Goal: Find contact information: Find contact information

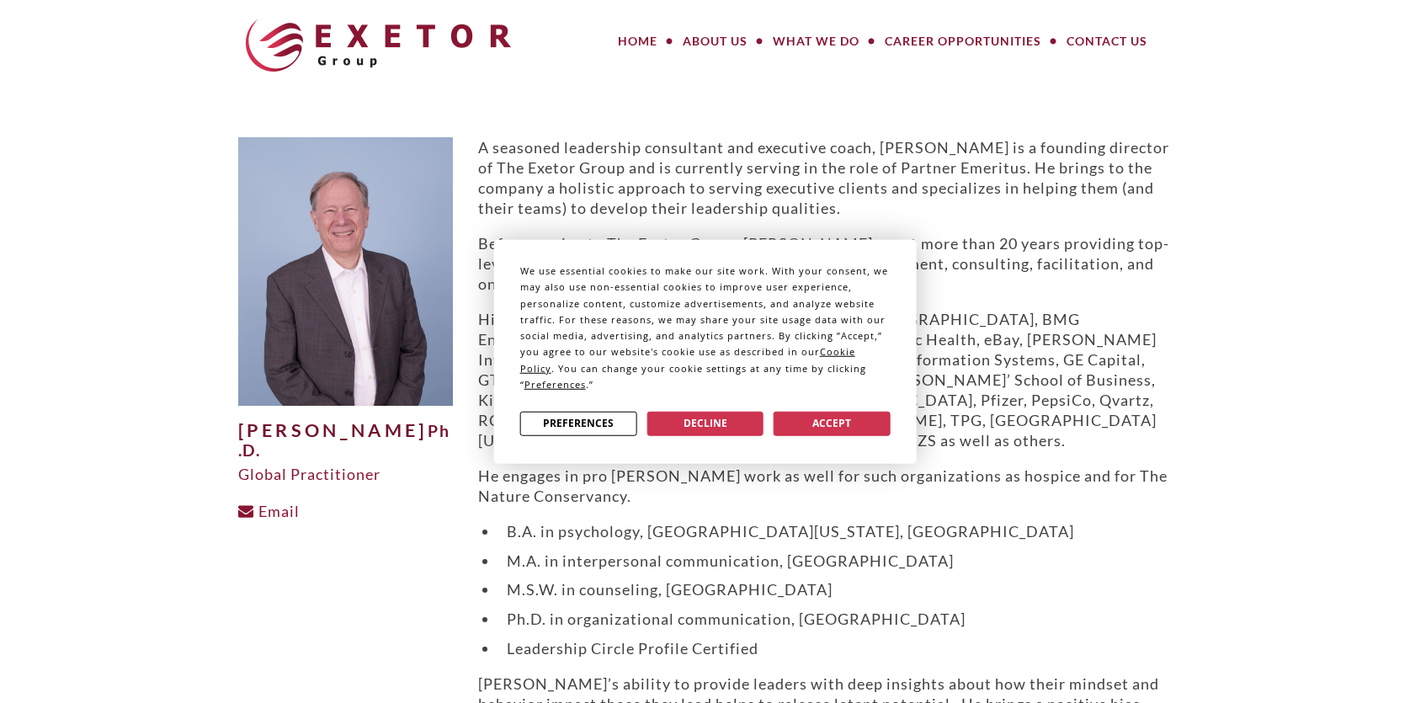
click at [724, 42] on div "We use essential cookies to make our site work. With your consent, we may also …" at bounding box center [705, 351] width 1410 height 703
click at [819, 415] on button "Accept" at bounding box center [832, 423] width 117 height 24
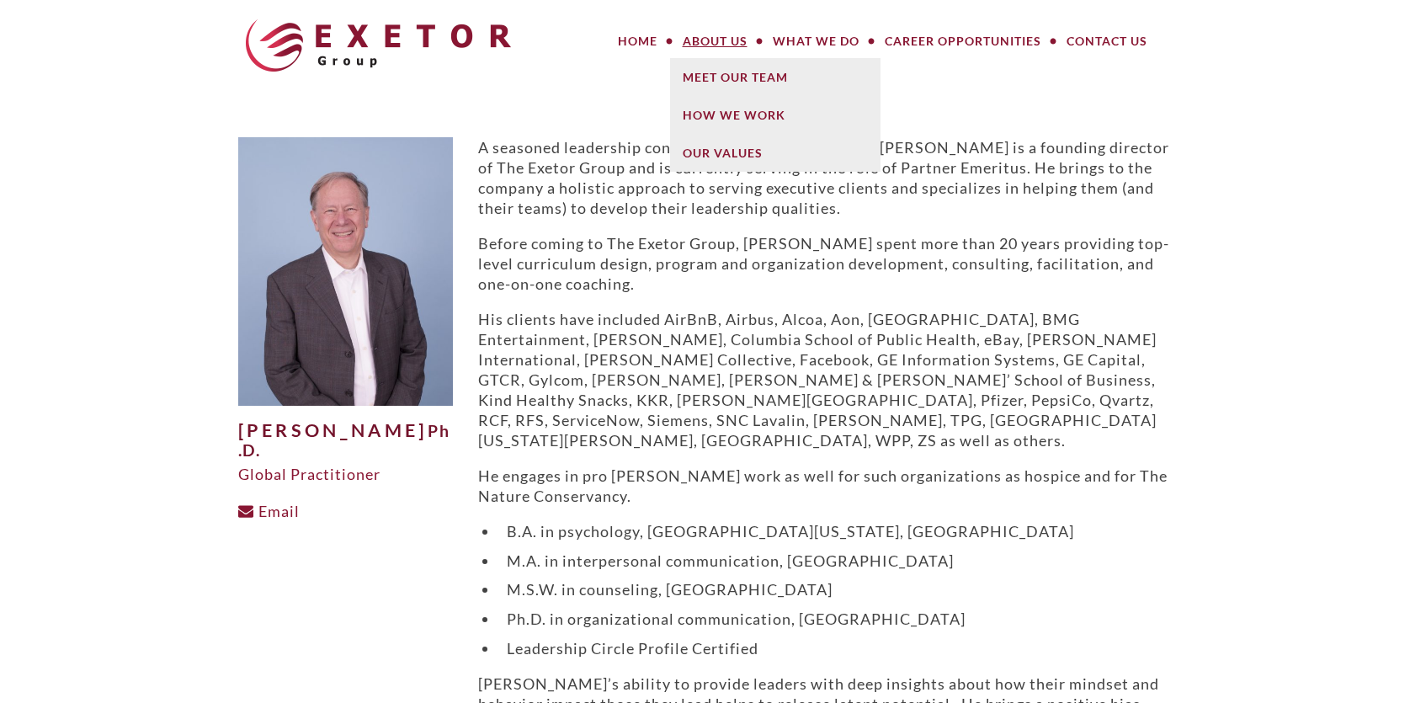
click at [701, 35] on link "About Us" at bounding box center [715, 41] width 90 height 34
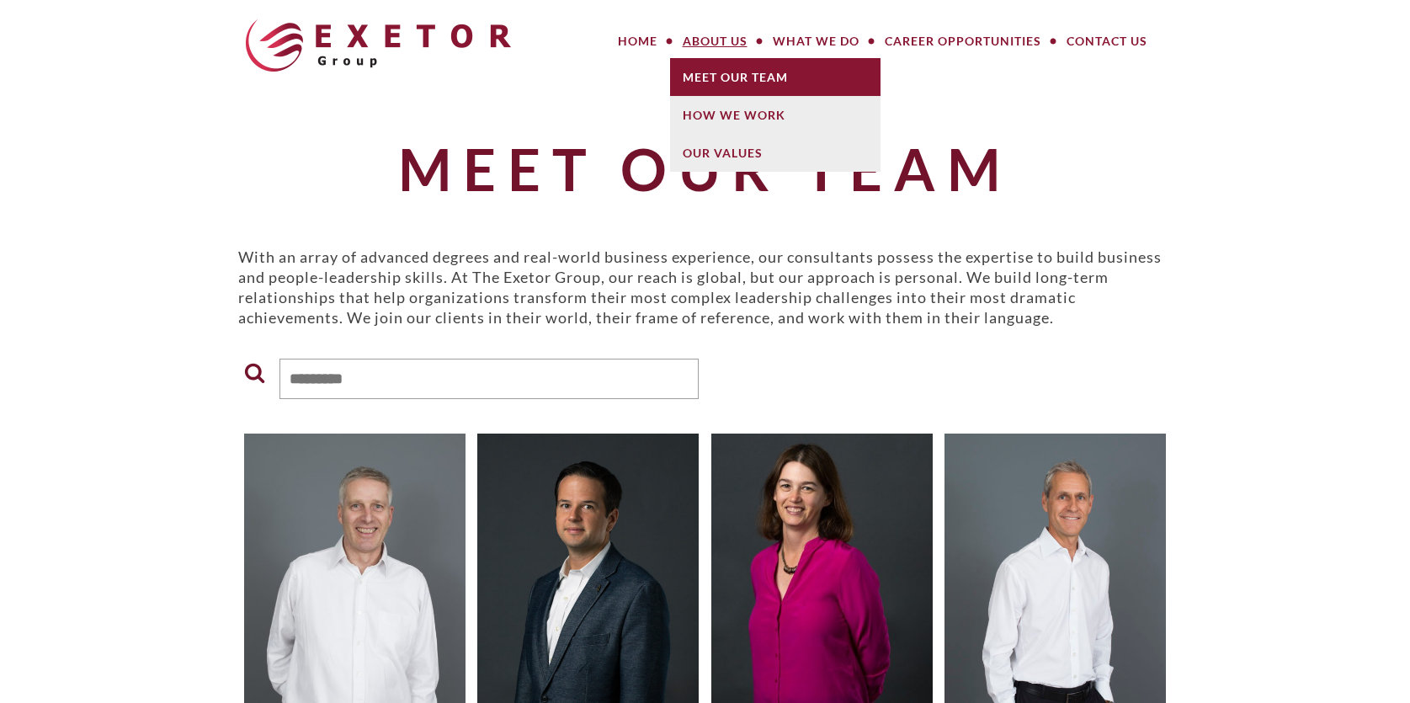
click at [711, 84] on link "Meet Our Team" at bounding box center [775, 77] width 210 height 38
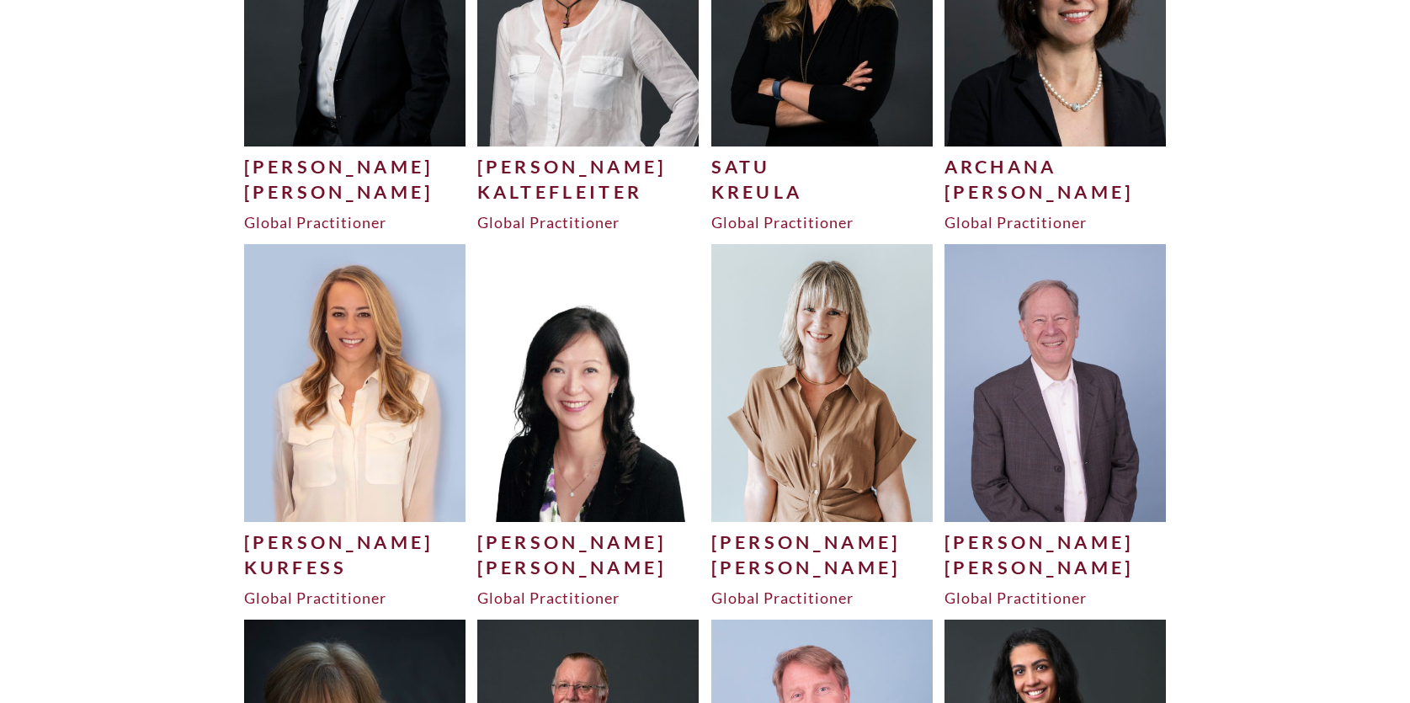
scroll to position [3615, 0]
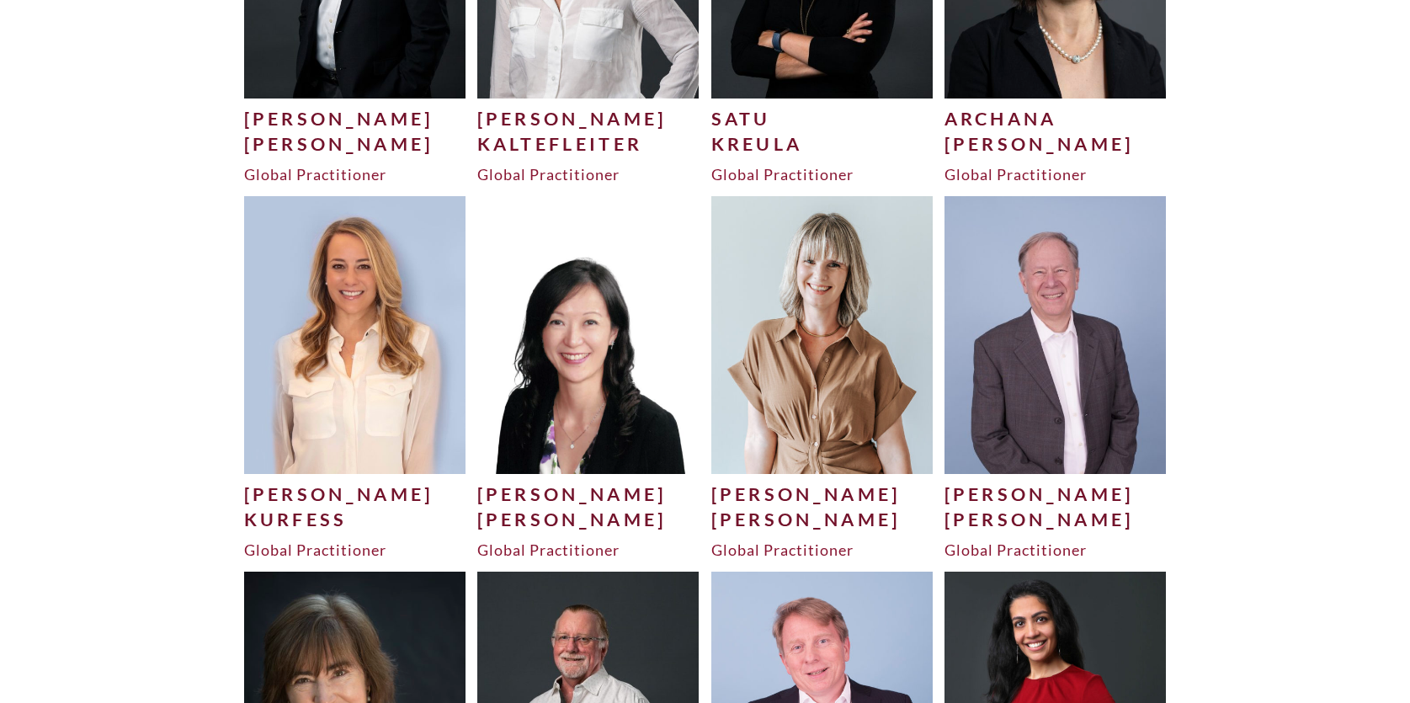
click at [984, 491] on div "Donald" at bounding box center [1056, 494] width 222 height 25
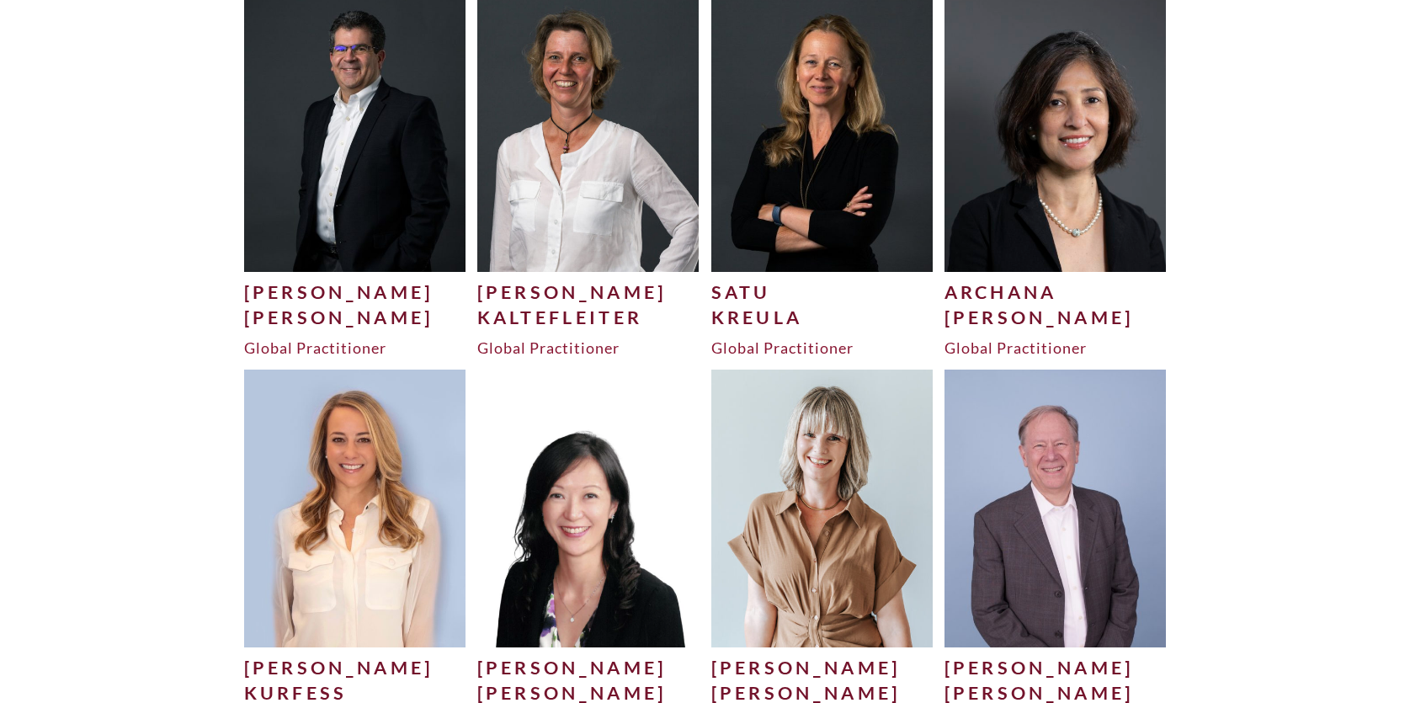
scroll to position [3362, 0]
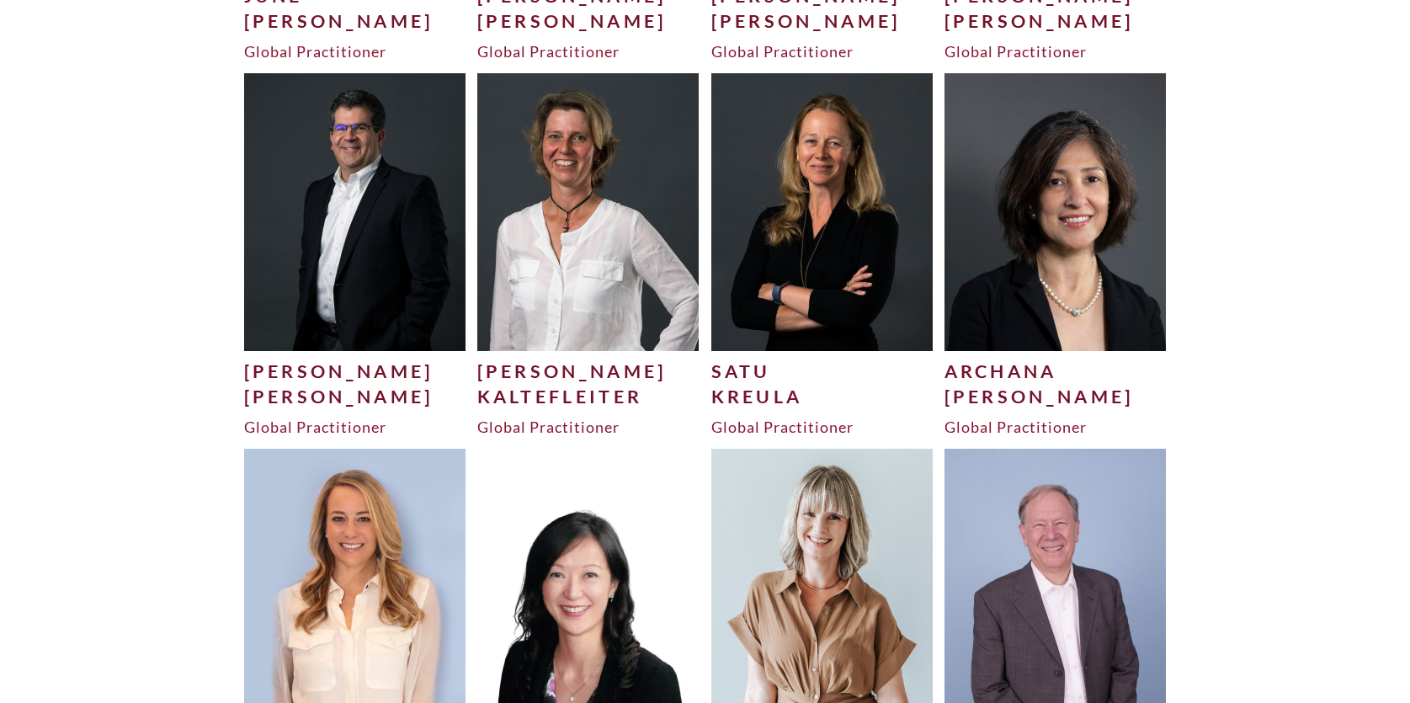
click at [536, 388] on div "Kaltefleiter" at bounding box center [588, 396] width 222 height 25
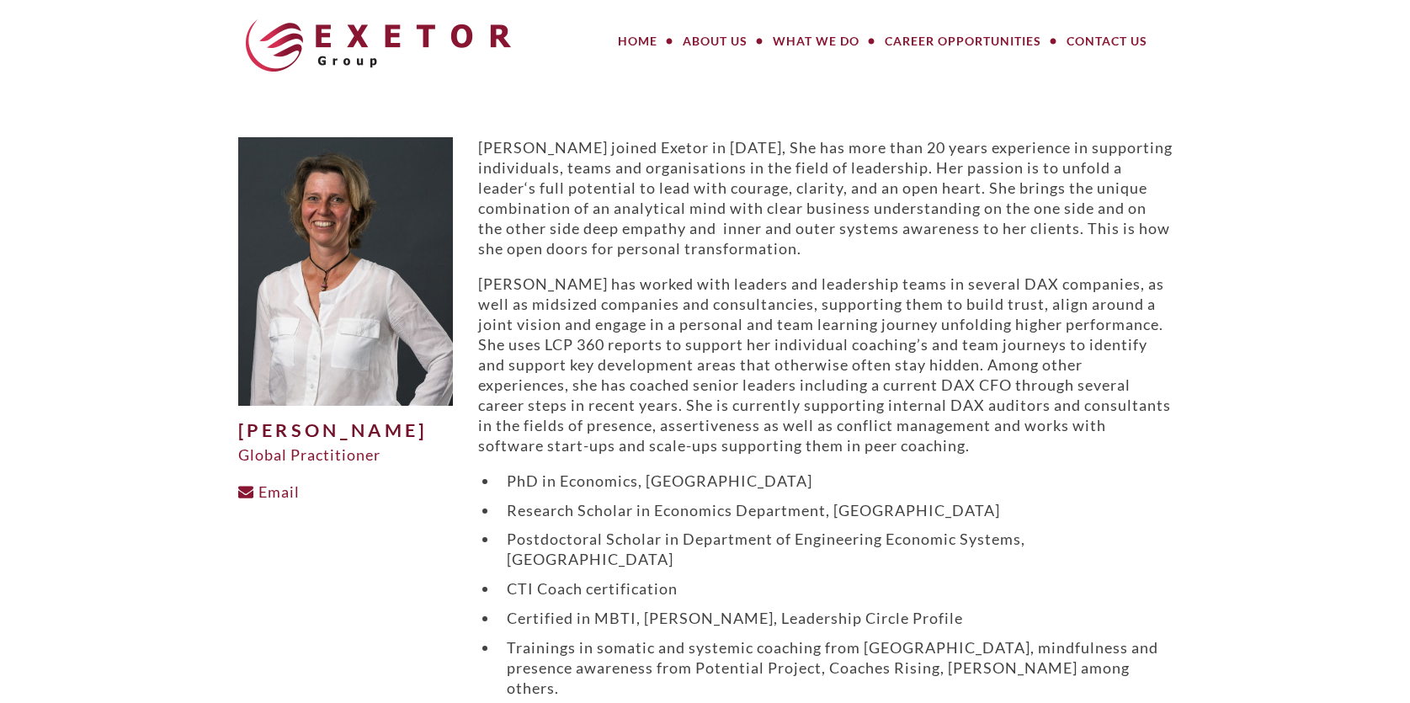
drag, startPoint x: 401, startPoint y: 446, endPoint x: 233, endPoint y: 434, distance: 167.9
click at [233, 434] on div "[PERSON_NAME] Global Practitioner Email" at bounding box center [346, 450] width 240 height 627
drag, startPoint x: 233, startPoint y: 434, endPoint x: 273, endPoint y: 434, distance: 39.6
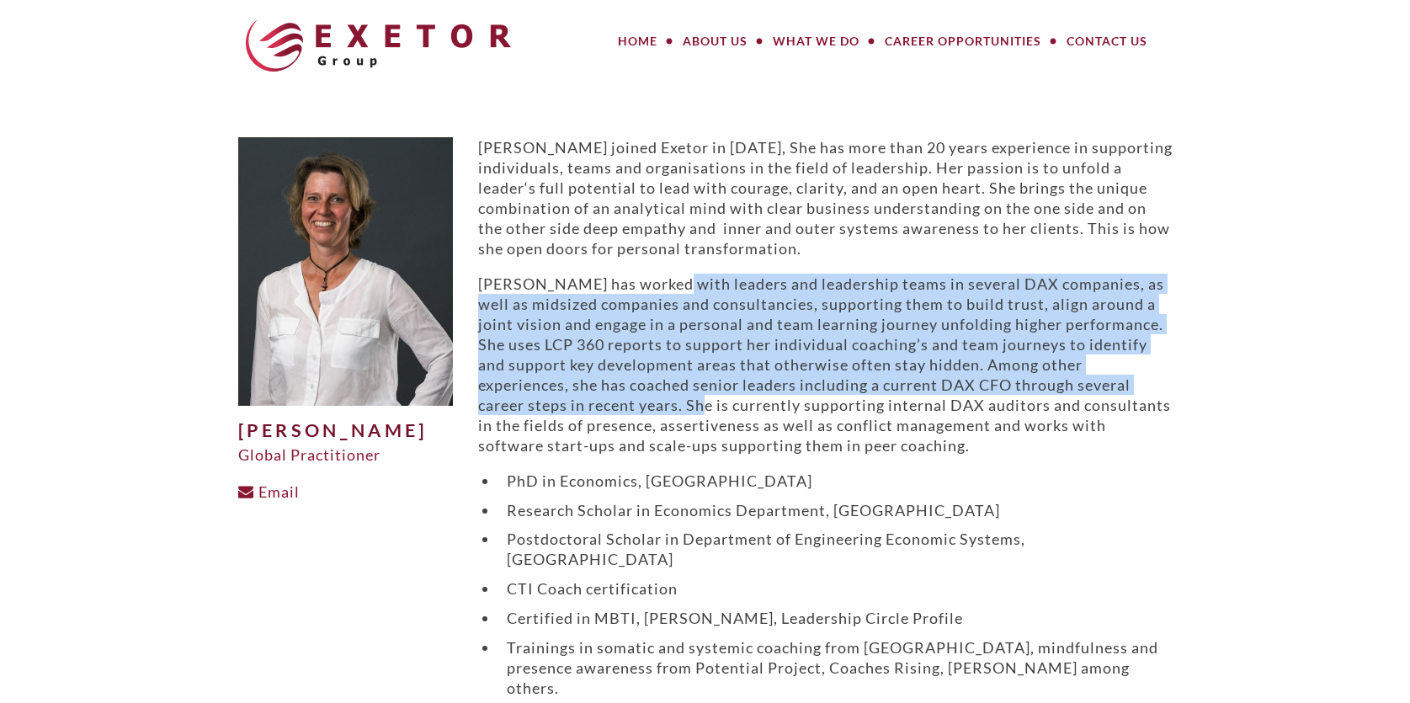
drag, startPoint x: 654, startPoint y: 284, endPoint x: 650, endPoint y: 398, distance: 114.6
click at [650, 398] on p "Viola has worked with leaders and leadership teams in several DAX companies, as…" at bounding box center [825, 365] width 694 height 182
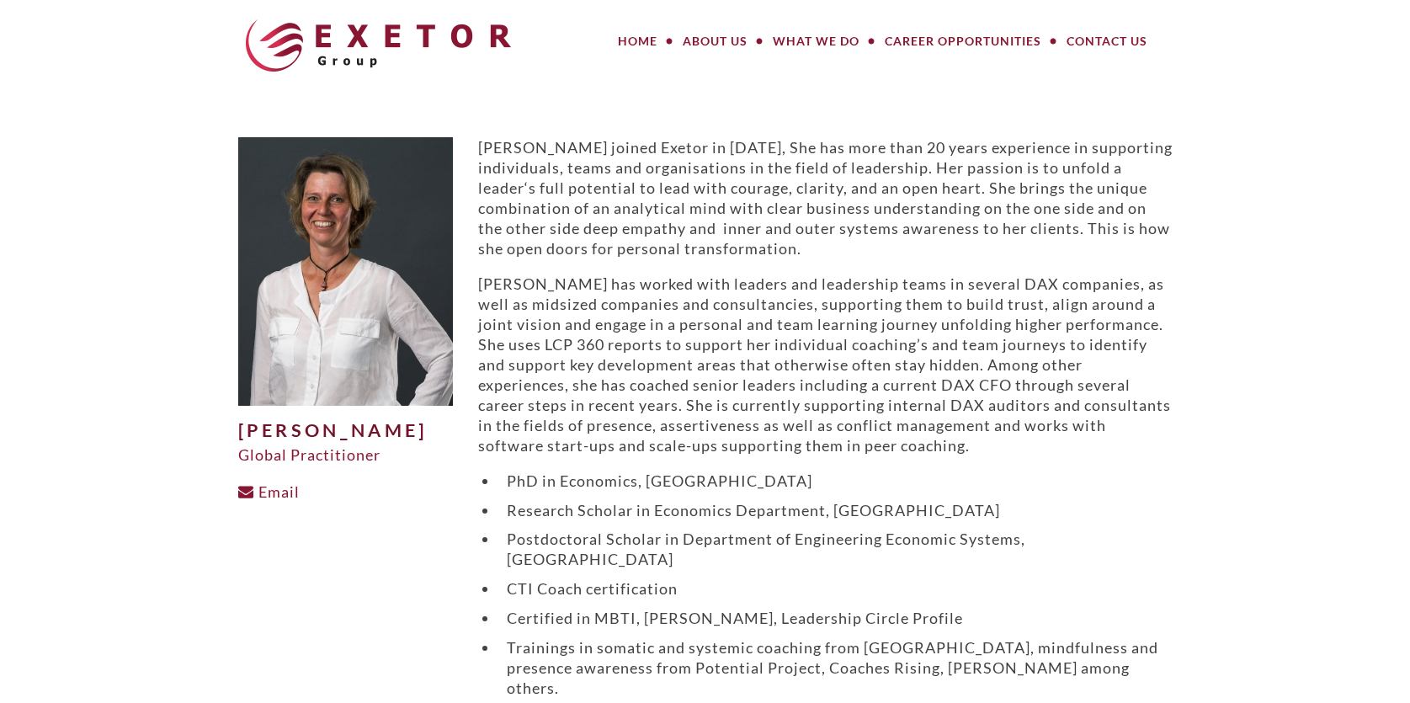
drag, startPoint x: 650, startPoint y: 398, endPoint x: 633, endPoint y: 202, distance: 196.9
click at [633, 202] on p "Viola joined Exetor in 2003, She has more than 20 years experience in supportin…" at bounding box center [825, 197] width 694 height 121
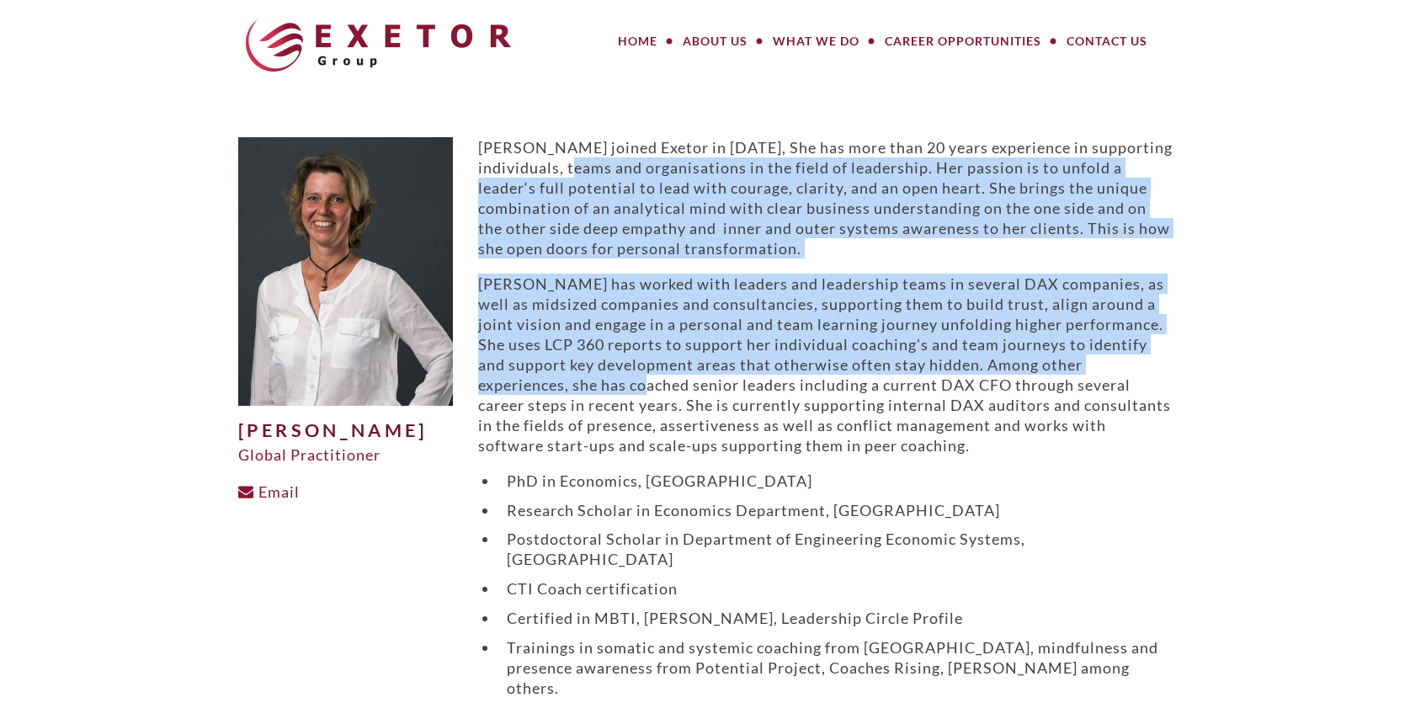
drag, startPoint x: 567, startPoint y: 169, endPoint x: 615, endPoint y: 377, distance: 213.6
click at [615, 377] on div "Viola joined Exetor in 2003, She has more than 20 years experience in supportin…" at bounding box center [825, 417] width 694 height 561
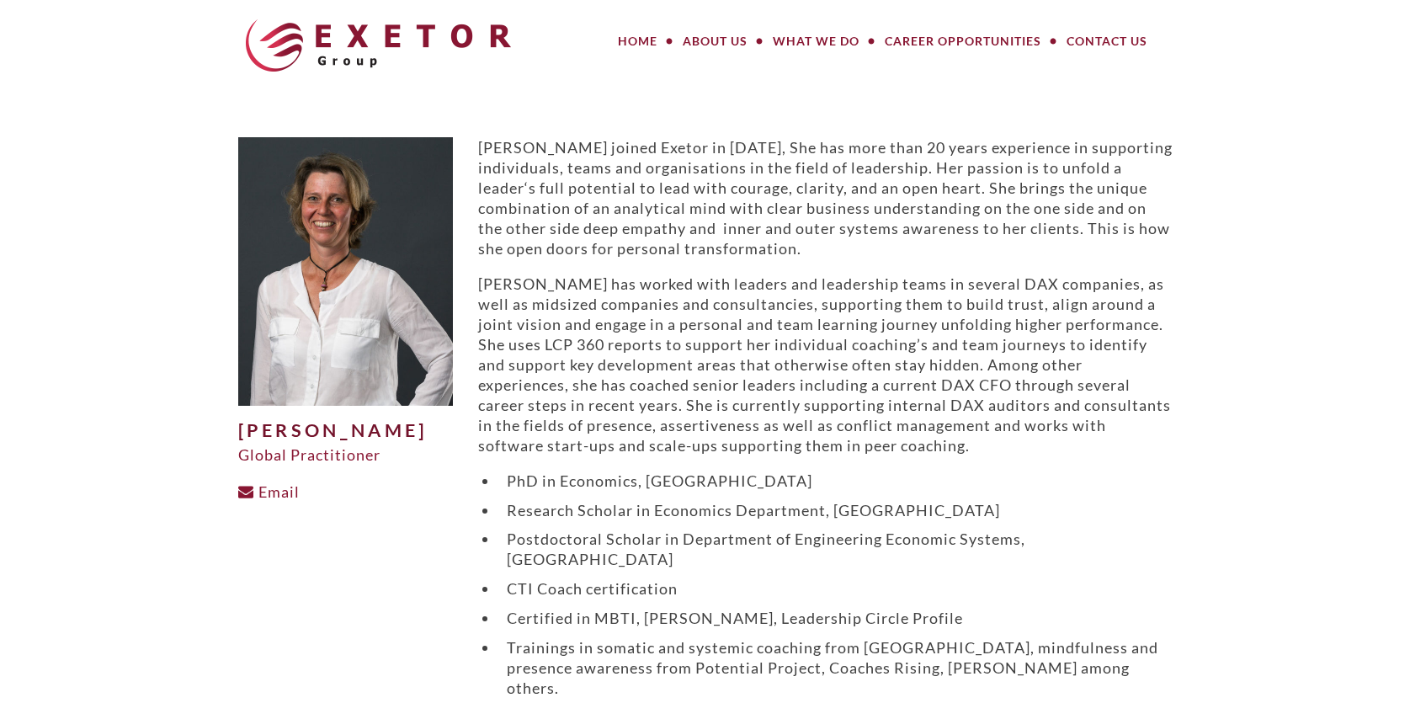
drag, startPoint x: 615, startPoint y: 377, endPoint x: 750, endPoint y: 407, distance: 137.9
click at [750, 407] on p "Viola has worked with leaders and leadership teams in several DAX companies, as…" at bounding box center [825, 365] width 694 height 182
click at [658, 182] on p "Viola joined Exetor in 2003, She has more than 20 years experience in supportin…" at bounding box center [825, 197] width 694 height 121
click at [168, 385] on body "MENU MENU Home About Us Meet Our Team How We Work Our Values What We Do Large P…" at bounding box center [705, 510] width 1410 height 1021
